Goal: Information Seeking & Learning: Learn about a topic

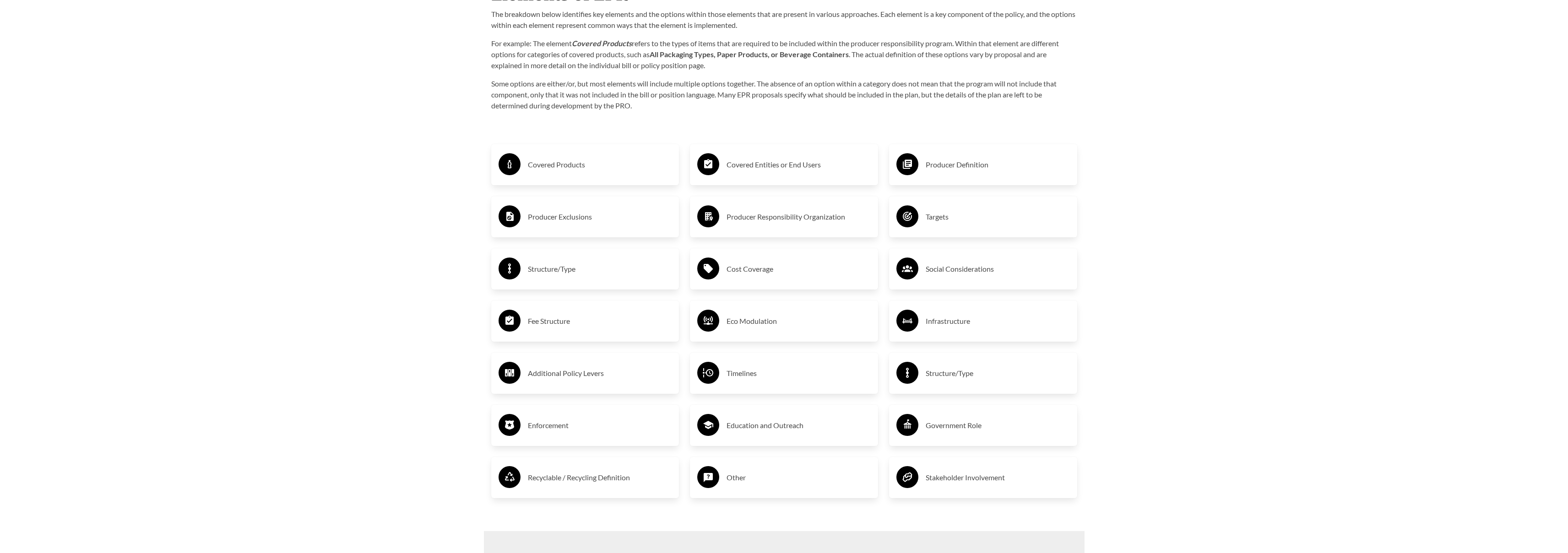
scroll to position [1728, 0]
click at [576, 167] on h3 "Covered Products" at bounding box center [600, 163] width 144 height 14
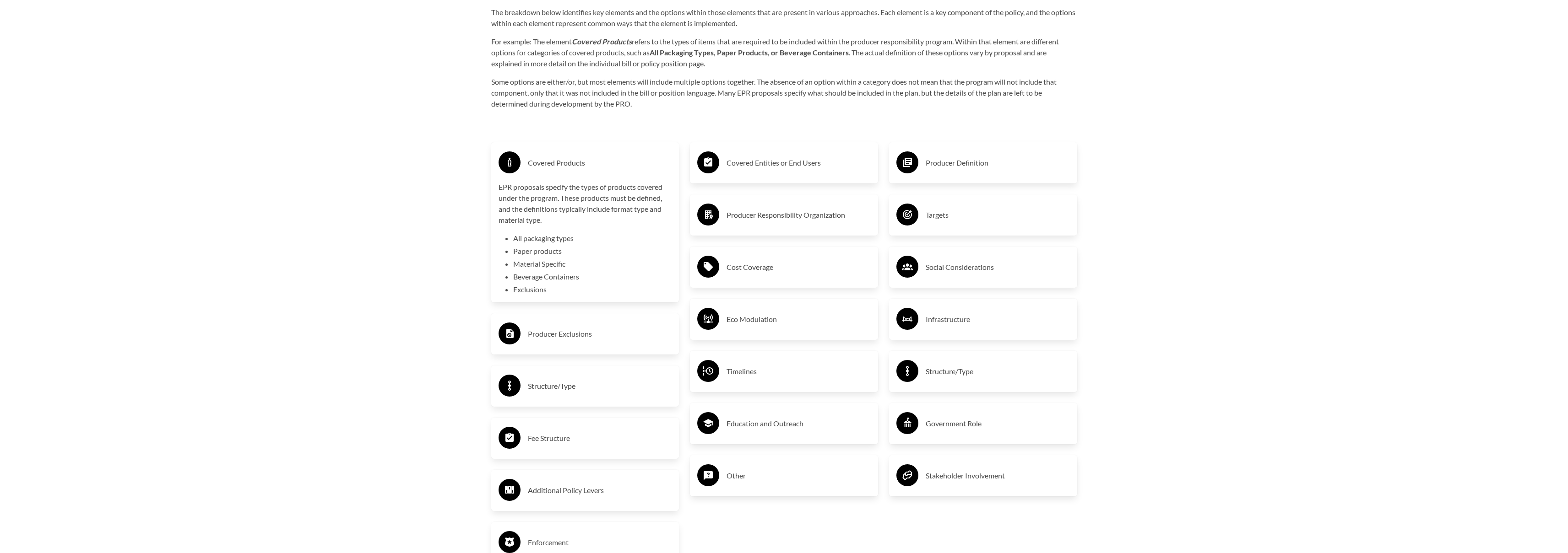
click at [571, 169] on h3 "Covered Products" at bounding box center [600, 163] width 144 height 14
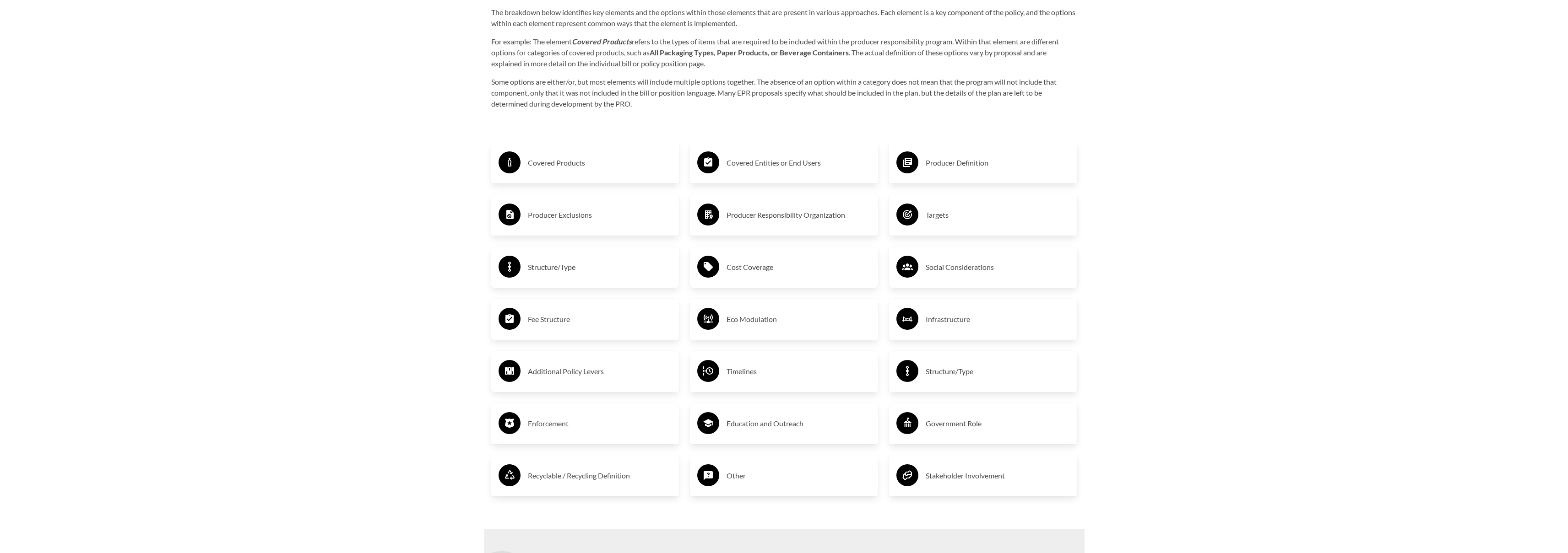
click at [781, 260] on div "Cost Coverage" at bounding box center [784, 267] width 173 height 27
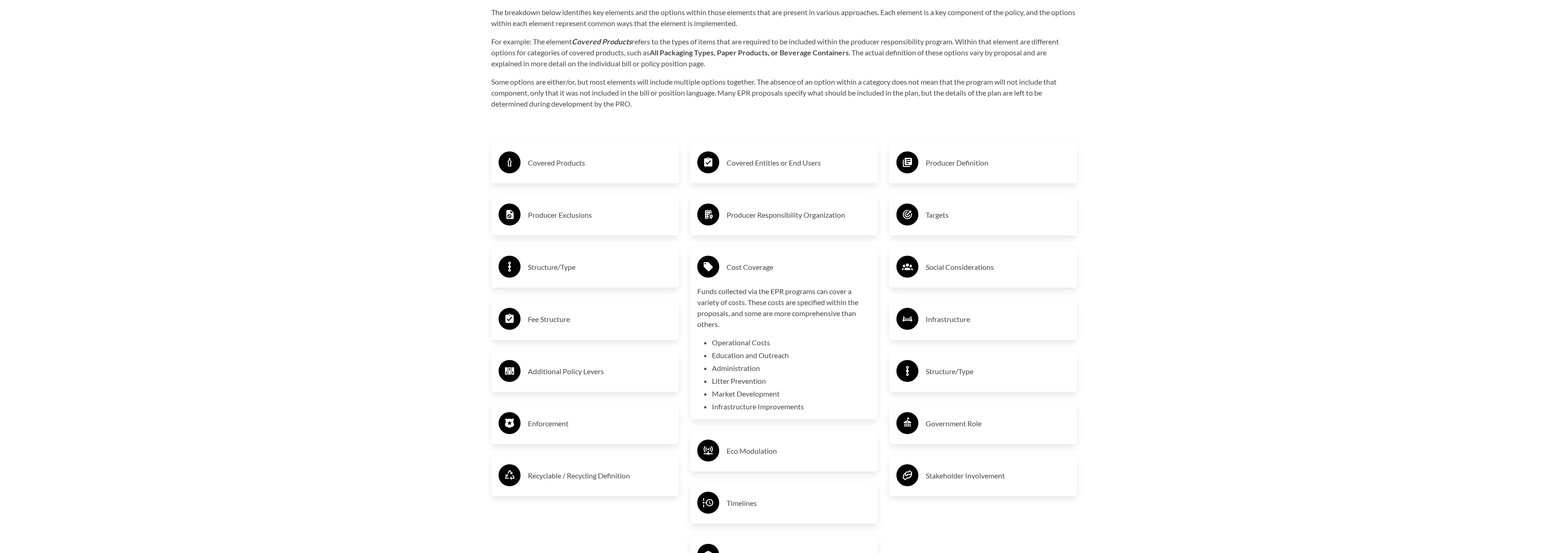
click at [761, 270] on h3 "Cost Coverage" at bounding box center [799, 267] width 144 height 14
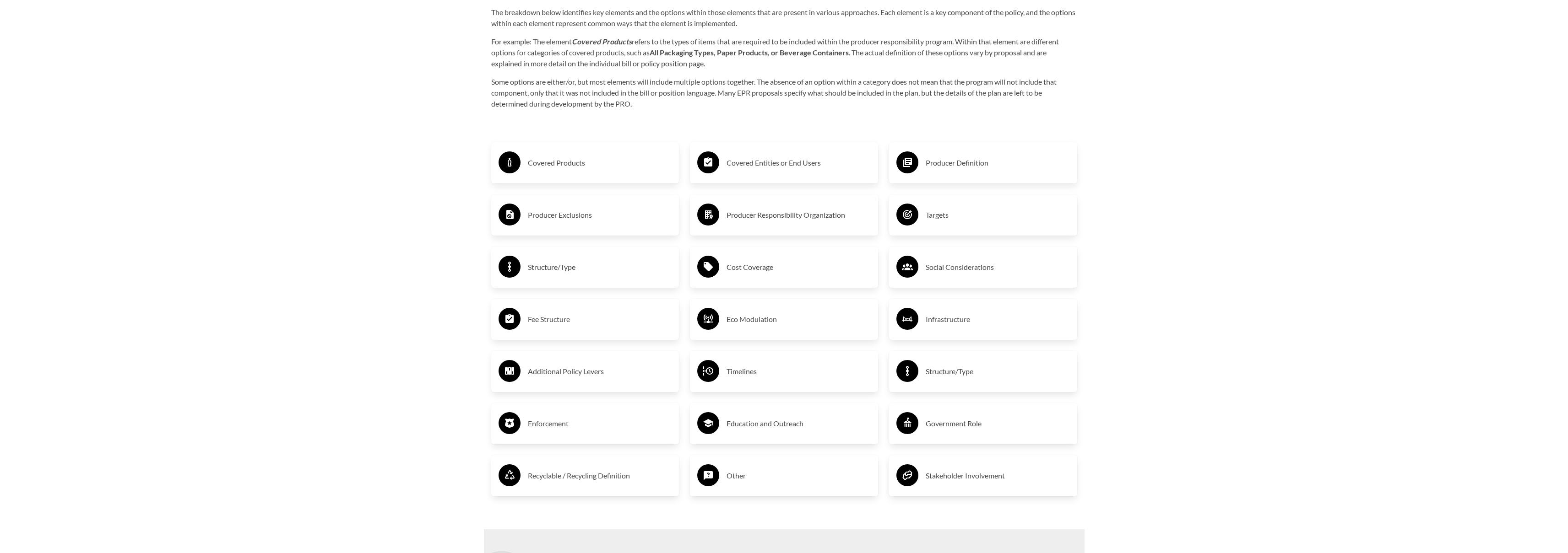
click at [574, 219] on h3 "Producer Exclusions" at bounding box center [600, 215] width 144 height 14
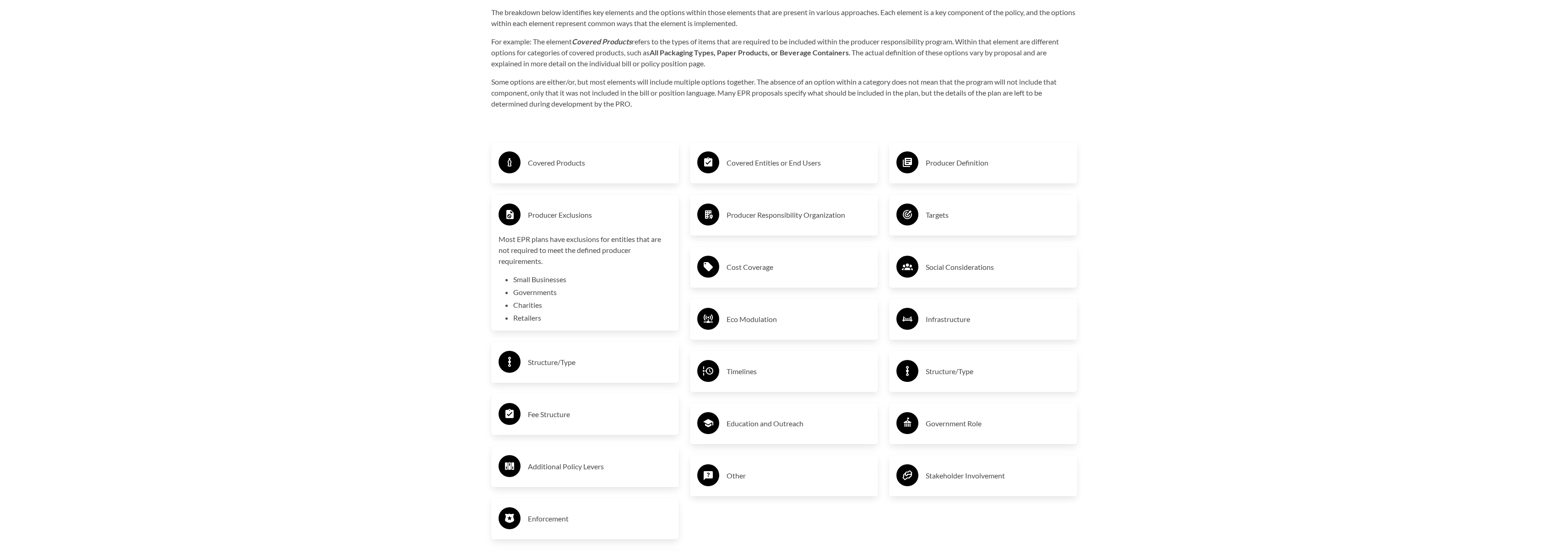
click at [534, 283] on li "Small Businesses" at bounding box center [592, 279] width 159 height 11
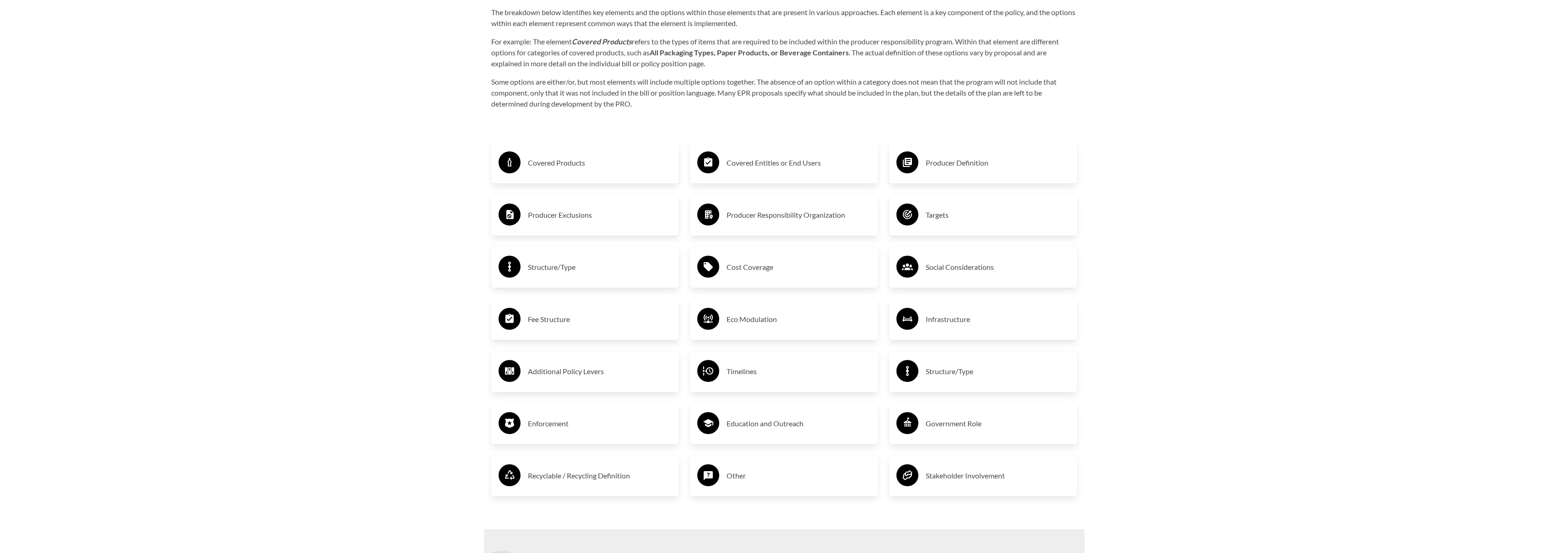
click at [543, 282] on div "Structure/Type" at bounding box center [585, 267] width 188 height 41
click at [548, 270] on h3 "Structure/Type" at bounding box center [600, 267] width 144 height 14
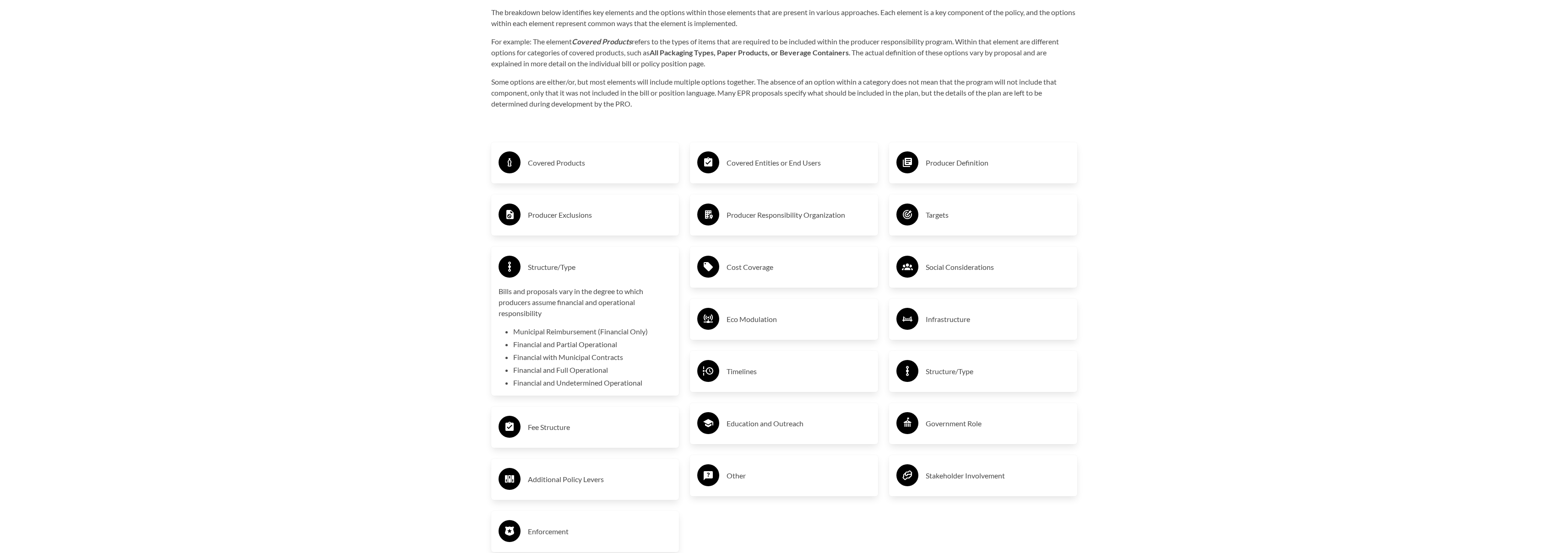
click at [559, 274] on h3 "Structure/Type" at bounding box center [600, 267] width 144 height 14
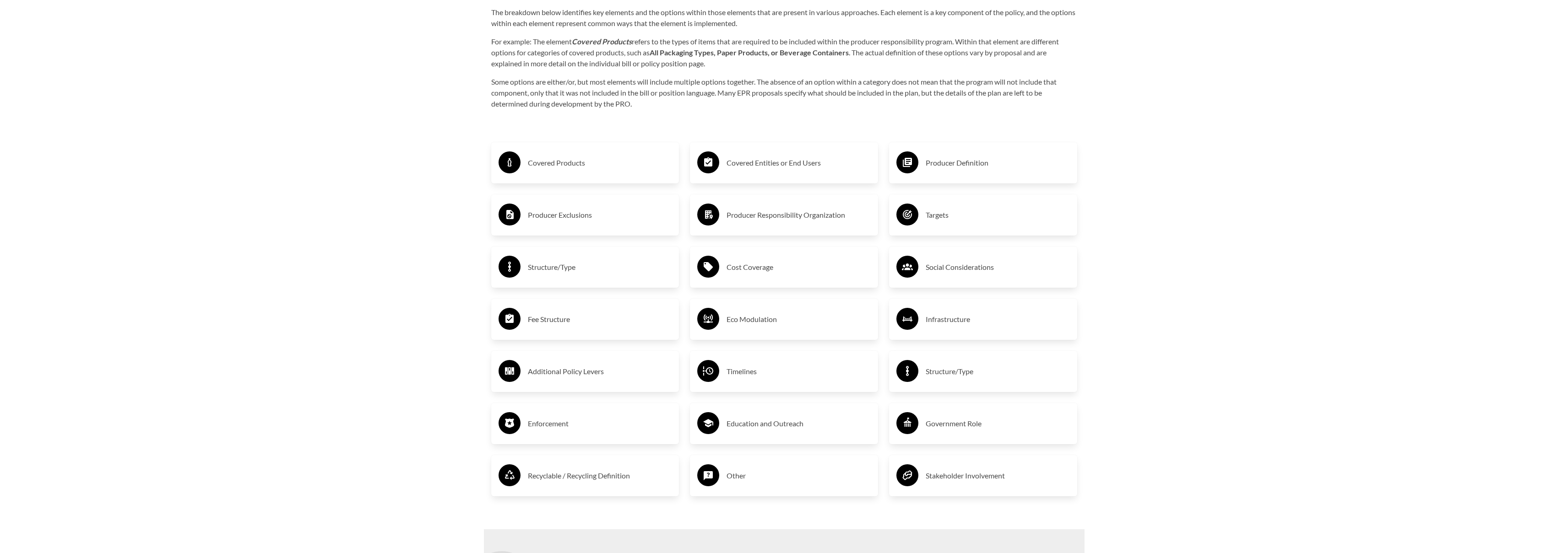
click at [558, 317] on h3 "Fee Structure" at bounding box center [600, 319] width 144 height 14
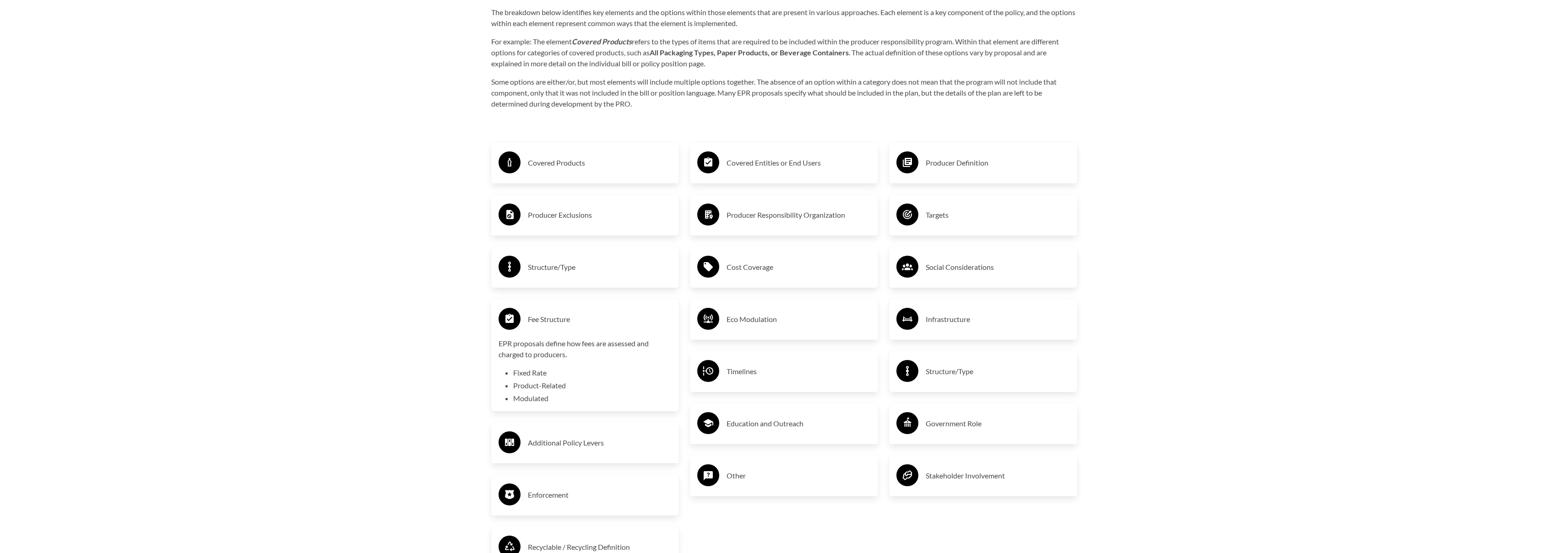
click at [558, 317] on h3 "Fee Structure" at bounding box center [600, 319] width 144 height 14
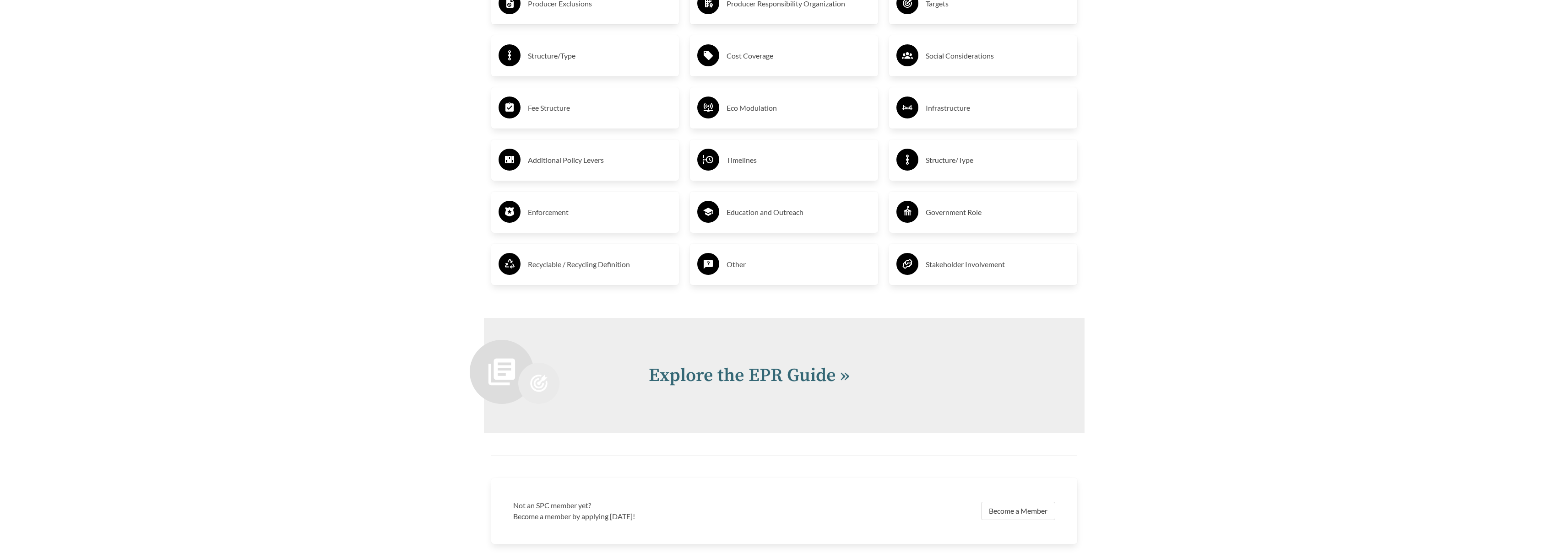
scroll to position [1942, 0]
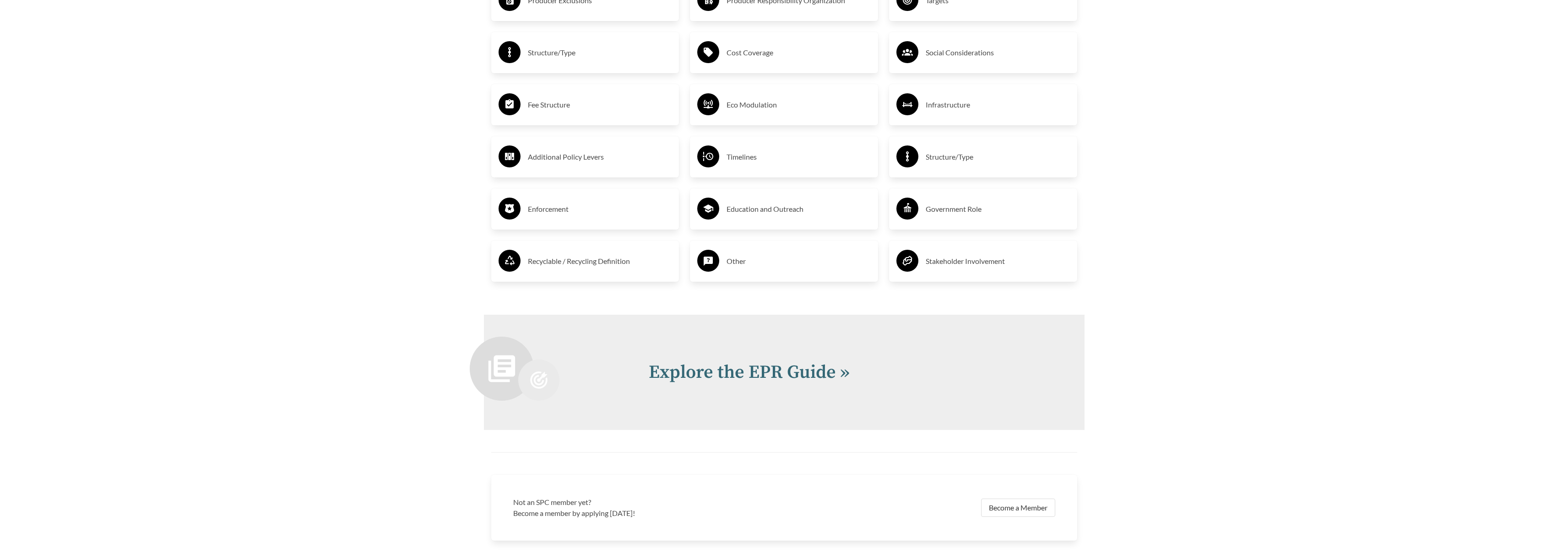
click at [588, 258] on h3 "Recyclable / Recycling Definition" at bounding box center [600, 261] width 144 height 14
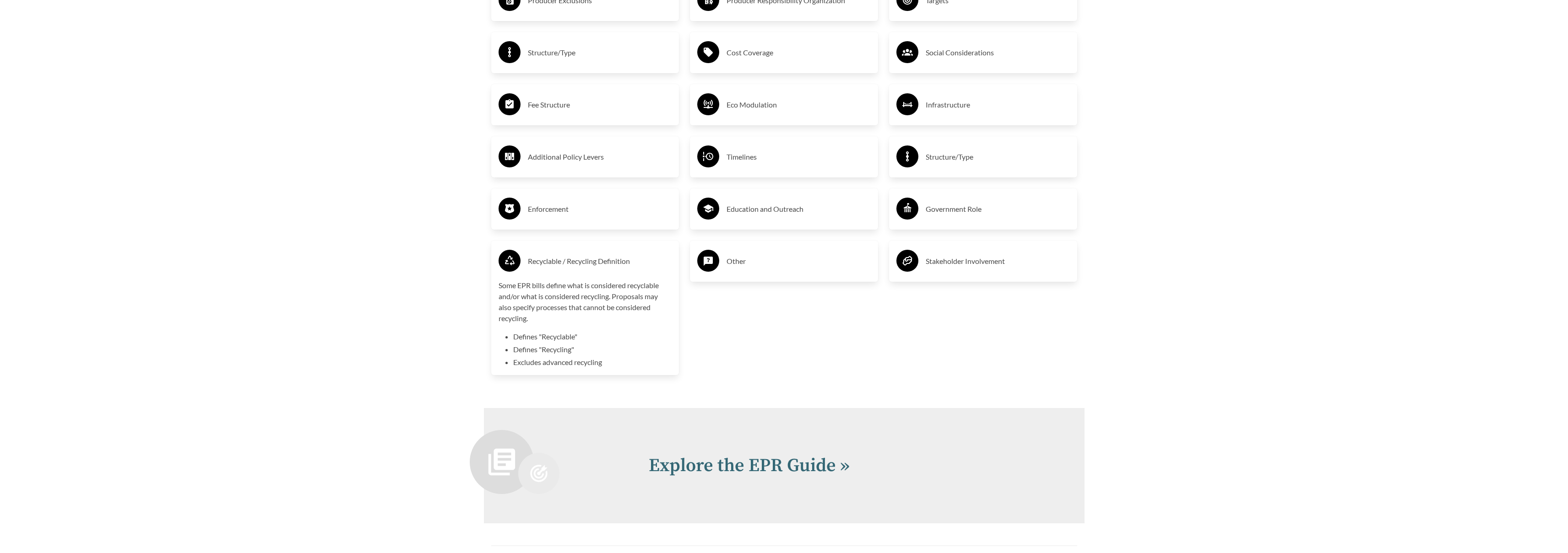
click at [588, 258] on h3 "Recyclable / Recycling Definition" at bounding box center [600, 261] width 144 height 14
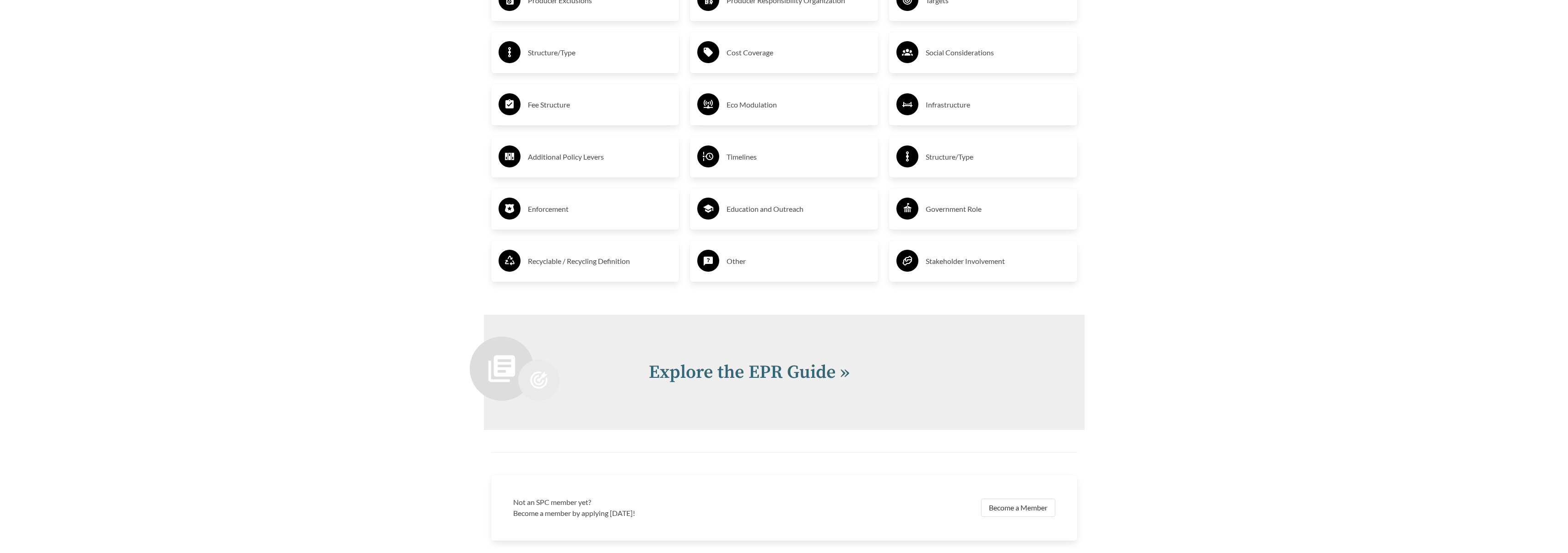
click at [581, 216] on h3 "Enforcement" at bounding box center [600, 209] width 144 height 14
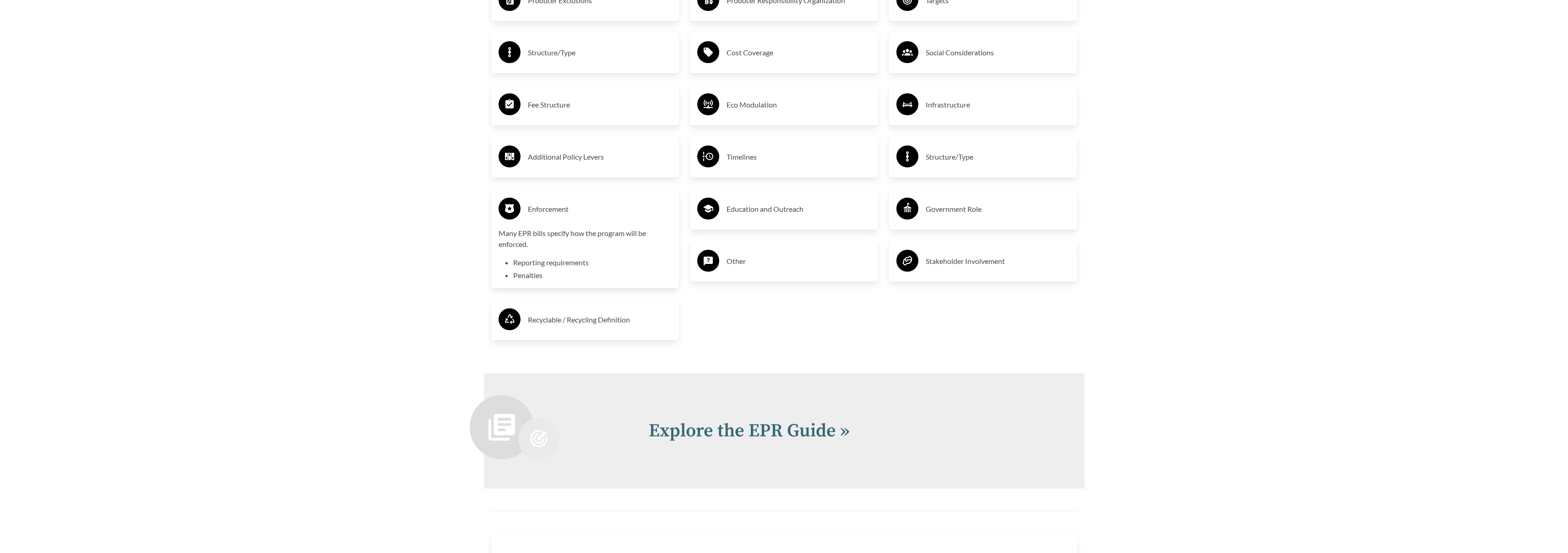
click at [569, 204] on h3 "Enforcement" at bounding box center [600, 209] width 144 height 14
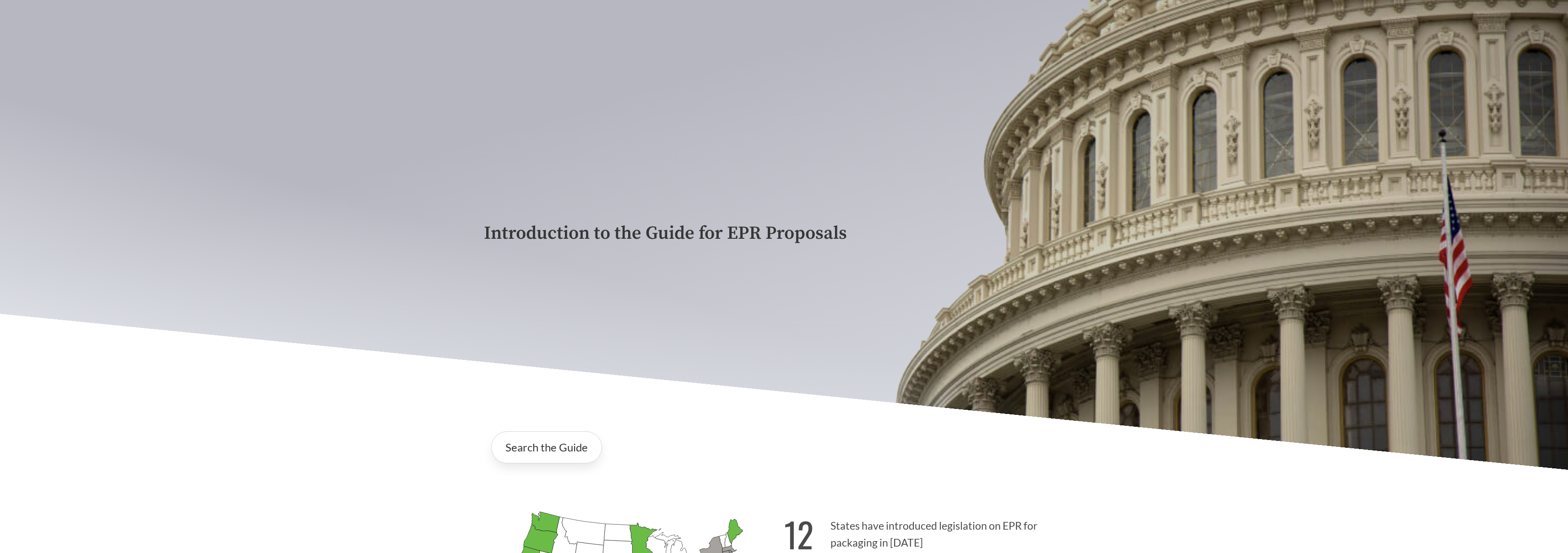
scroll to position [0, 0]
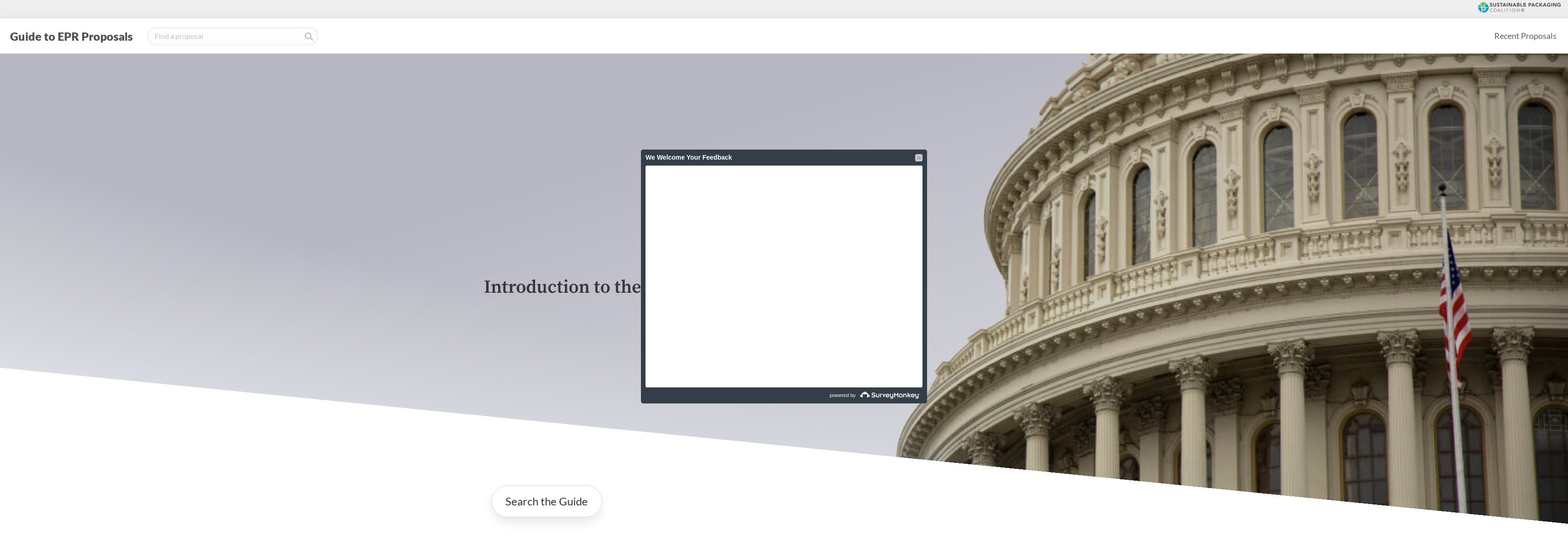
click at [918, 159] on div at bounding box center [919, 158] width 7 height 7
